Goal: Information Seeking & Learning: Find specific fact

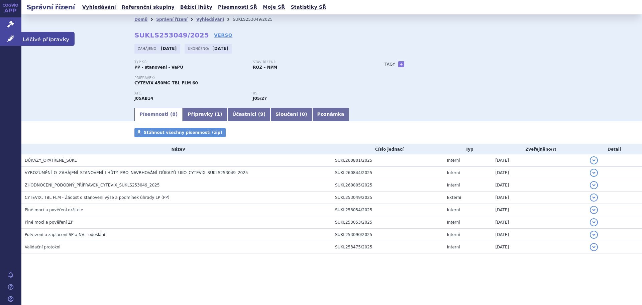
click at [5, 35] on link "Léčivé přípravky" at bounding box center [10, 39] width 21 height 14
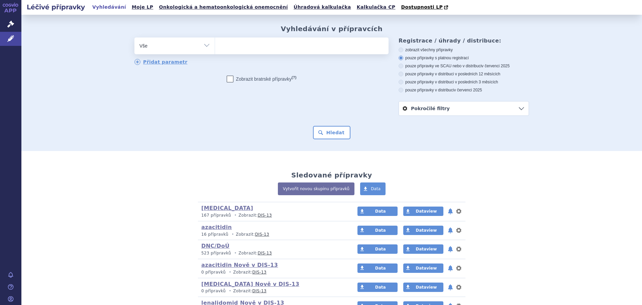
click at [202, 47] on select "Vše Přípravek/SUKL kód MAH VPOIS ATC/Aktivní látka Léková forma Síla" at bounding box center [174, 44] width 80 height 15
select select "filter-atc-group"
click at [134, 38] on select "Vše Přípravek/SUKL kód MAH VPOIS ATC/Aktivní látka Léková forma Síla" at bounding box center [174, 44] width 80 height 15
type input "ten"
type input "teno"
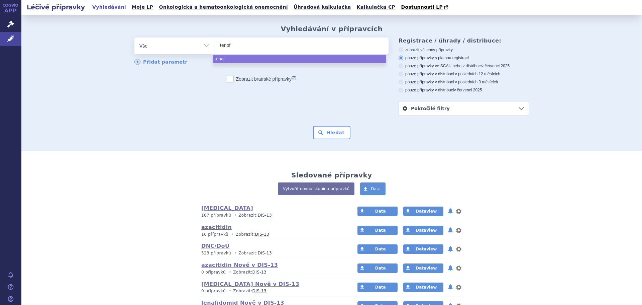
type input "tenofo"
select select "tenofo"
click at [203, 46] on select "Vše Přípravek/SUKL kód MAH VPOIS ATC/Aktivní látka Léková forma Síla" at bounding box center [174, 44] width 80 height 15
select select "filter-atc-group"
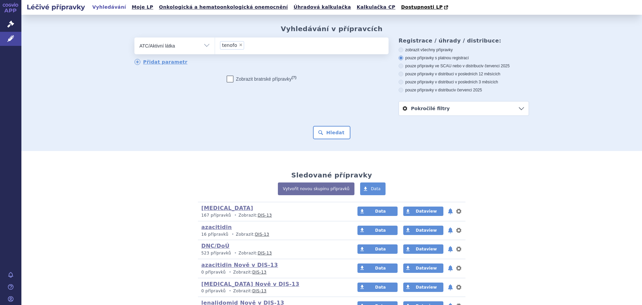
click at [134, 38] on select "Vše Přípravek/SUKL kód MAH VPOIS ATC/Aktivní látka Léková forma Síla" at bounding box center [174, 44] width 80 height 15
click at [246, 44] on ul at bounding box center [302, 44] width 174 height 14
click at [215, 44] on select at bounding box center [215, 45] width 0 height 17
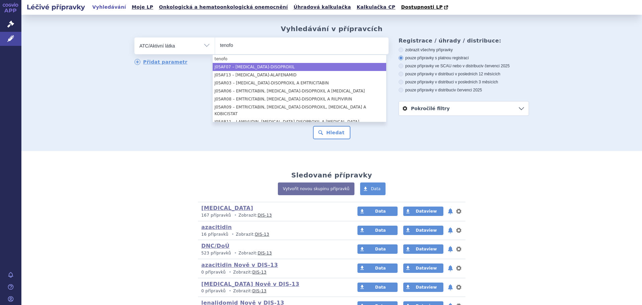
type input "tenofo"
select select "J05AF07"
type input "tenof"
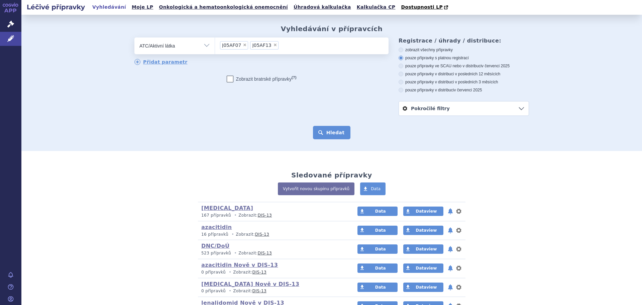
click at [331, 132] on button "Hledat" at bounding box center [332, 132] width 38 height 13
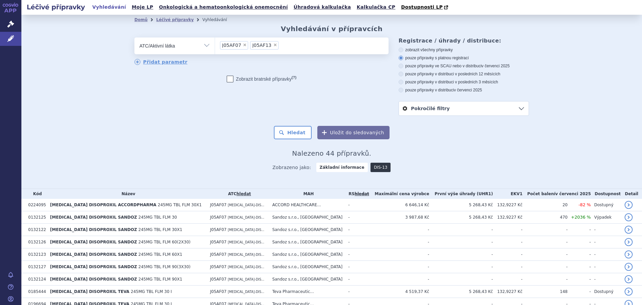
click at [376, 166] on link "DIS-13" at bounding box center [381, 167] width 20 height 9
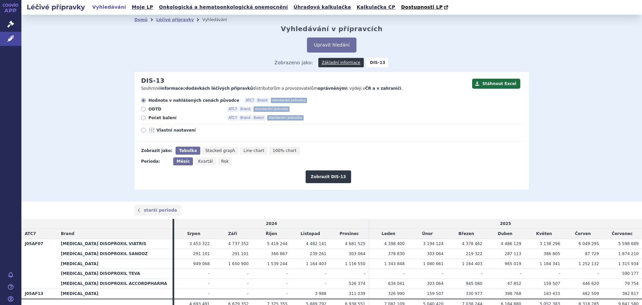
scroll to position [31, 0]
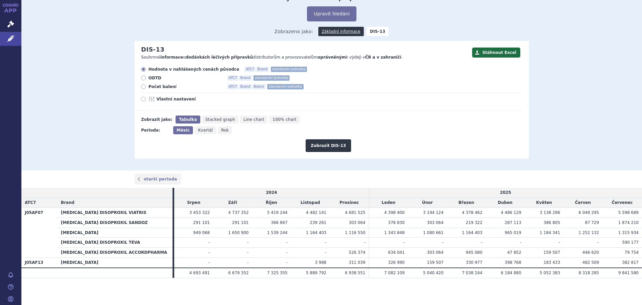
click at [151, 75] on div "Hodnota v nahlášených cenách původce ATC7 Brand standardní jednotka ODTD ATC7 B…" at bounding box center [328, 89] width 388 height 44
click at [153, 79] on span "ODTD" at bounding box center [186, 77] width 74 height 5
click at [146, 79] on input "ODTD ATC7 Brand standardní jednotka" at bounding box center [144, 79] width 4 height 4
radio input "true"
click at [331, 147] on button "Zobrazit DIS-13" at bounding box center [328, 145] width 45 height 13
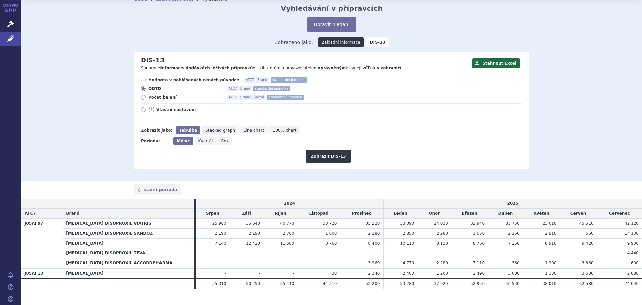
scroll to position [31, 0]
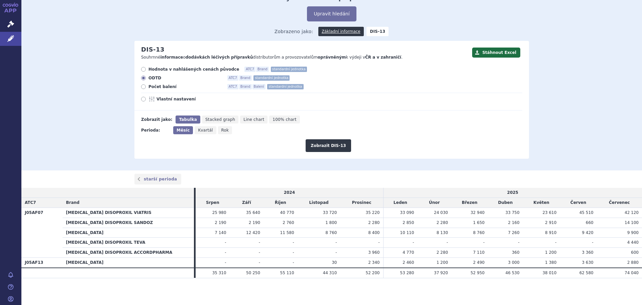
click at [167, 86] on span "Počet balení" at bounding box center [186, 86] width 74 height 5
click at [146, 86] on input "Počet balení ATC7 Brand Balení standardní jednotka" at bounding box center [144, 87] width 4 height 4
radio input "true"
click at [344, 146] on button "Zobrazit DIS-13" at bounding box center [328, 145] width 45 height 13
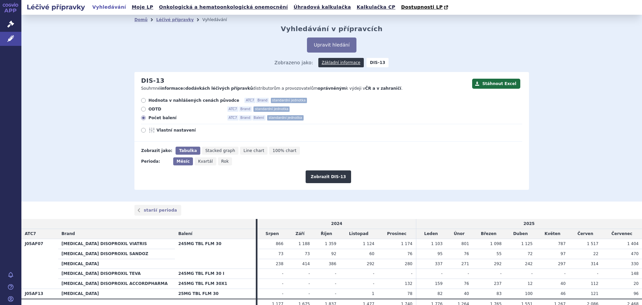
scroll to position [31, 0]
